Goal: Go to known website: Access a specific website the user already knows

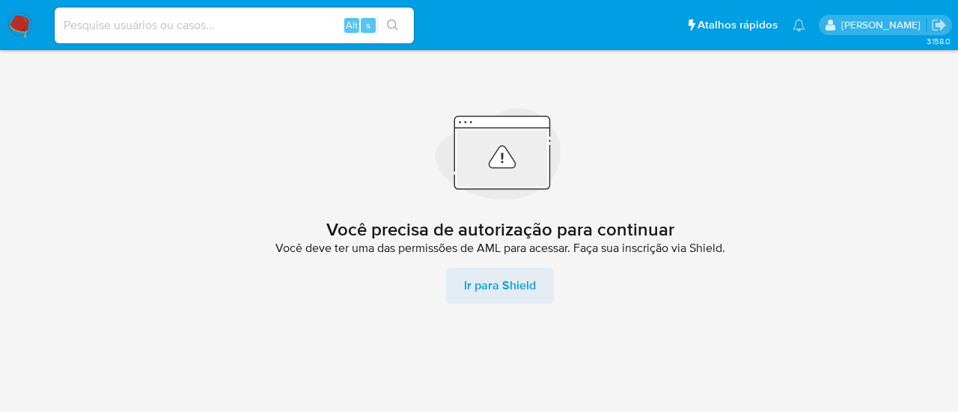
click at [499, 294] on span "Ir para Shield" at bounding box center [500, 286] width 72 height 36
click at [18, 19] on img at bounding box center [19, 25] width 25 height 25
click at [501, 293] on span "Ir para Shield" at bounding box center [500, 286] width 72 height 36
